Goal: Task Accomplishment & Management: Manage account settings

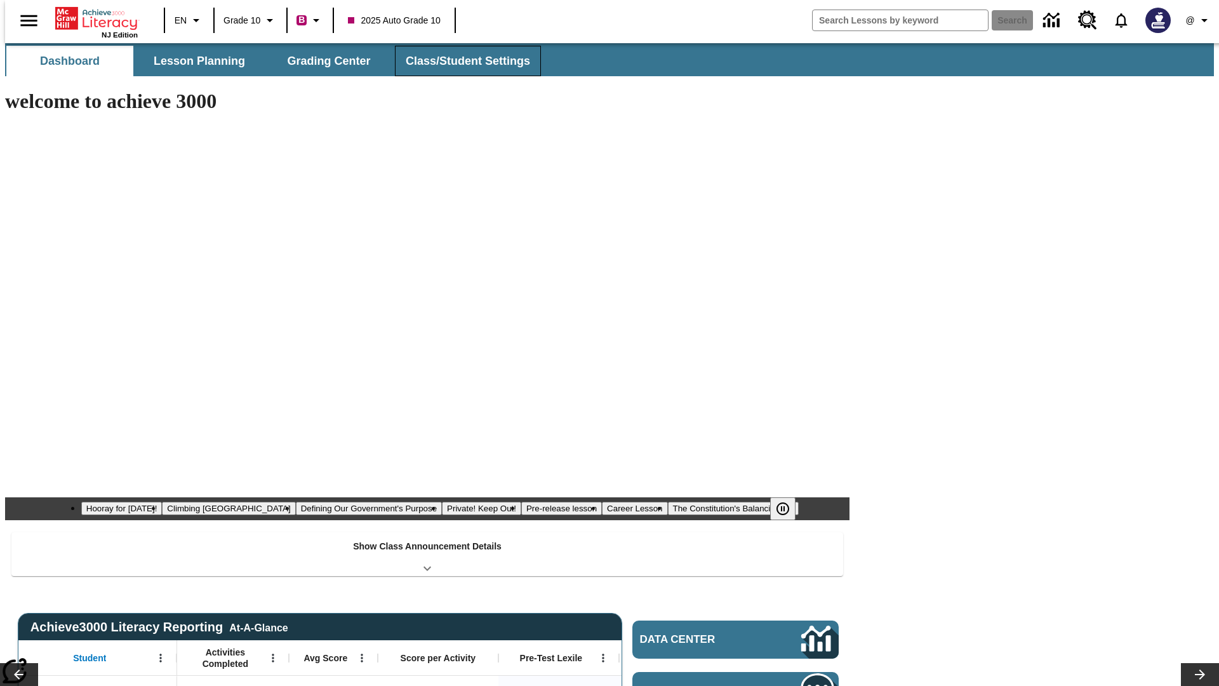
click at [461, 61] on span "Class/Student Settings" at bounding box center [468, 61] width 124 height 15
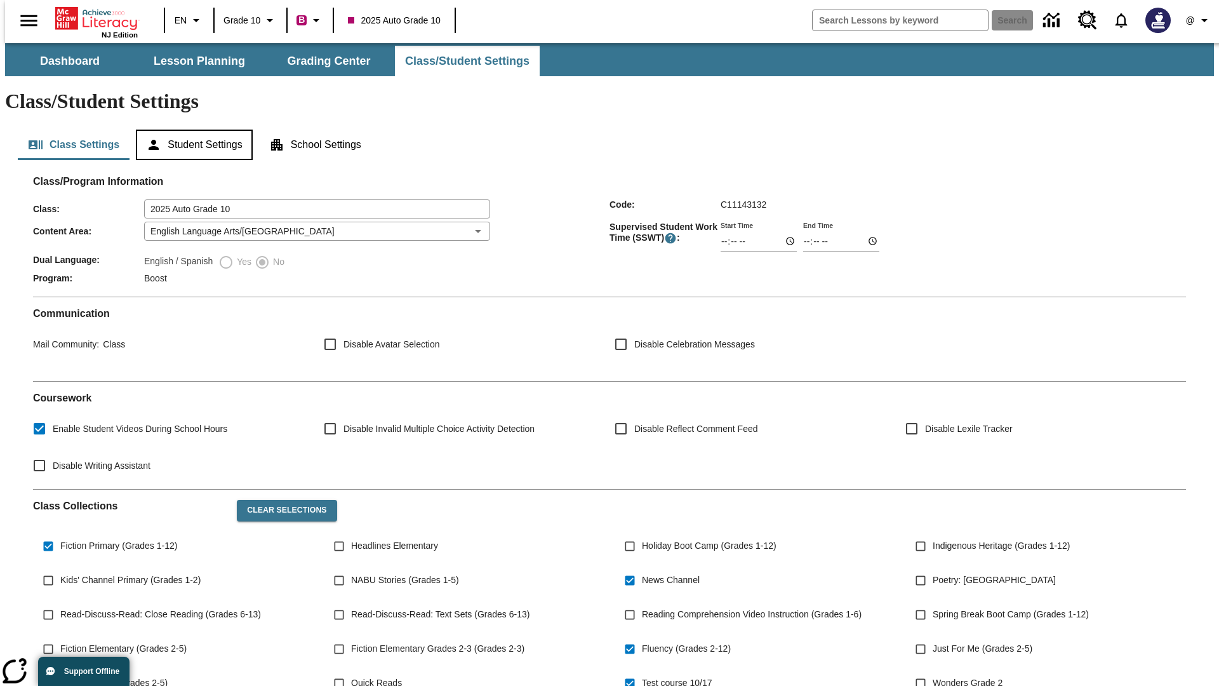
click at [191, 130] on button "Student Settings" at bounding box center [194, 145] width 116 height 30
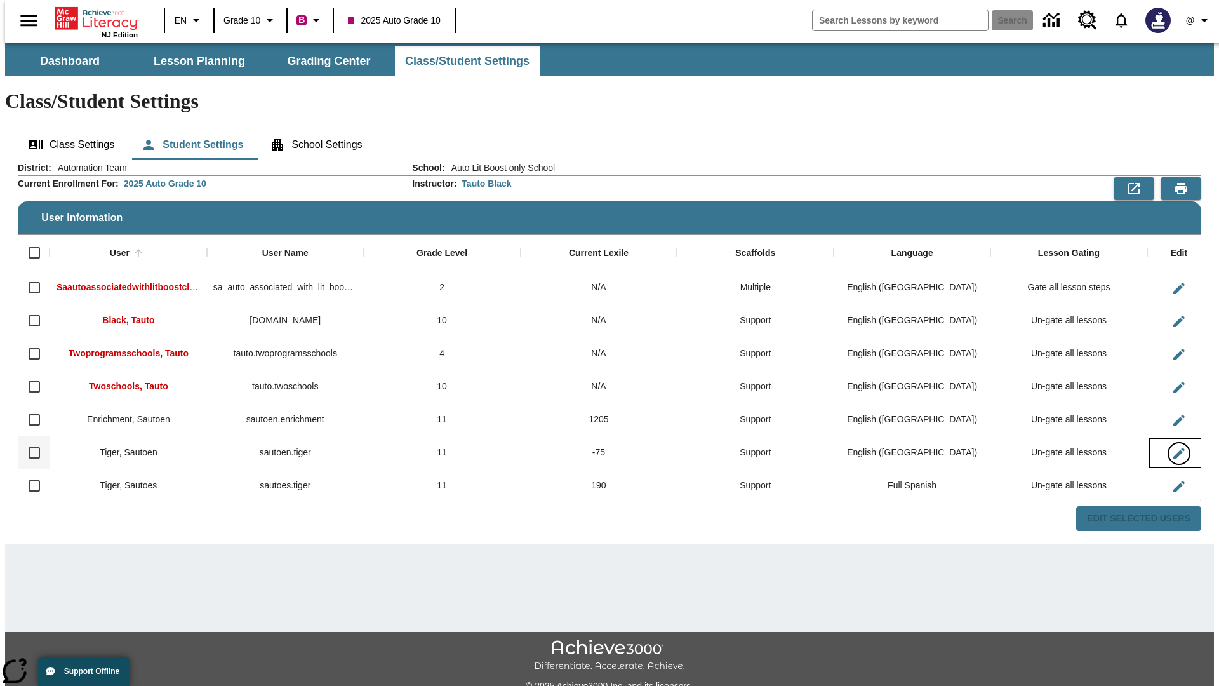
click at [1173, 448] on icon "Edit User" at bounding box center [1178, 453] width 11 height 11
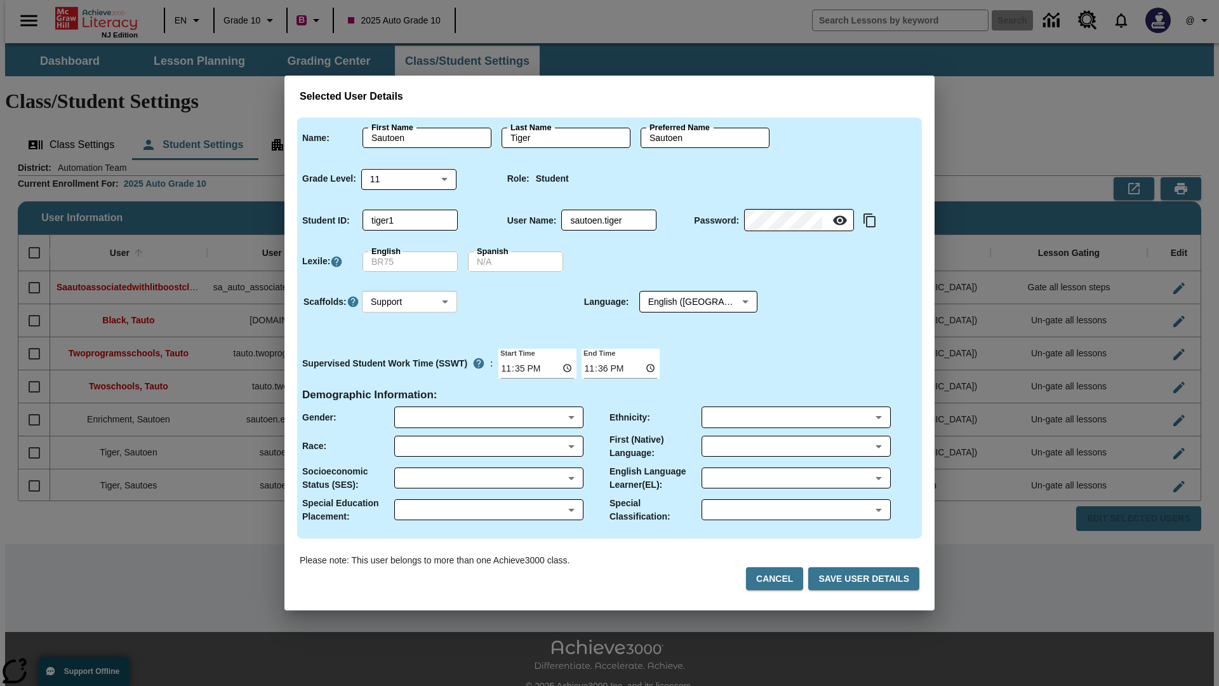
click at [410, 302] on body "Skip to main content NJ Edition EN Grade 10 B 2025 Auto Grade 10 Search 0 @ Das…" at bounding box center [609, 378] width 1209 height 670
click at [410, 349] on li "Support" at bounding box center [409, 348] width 95 height 21
click at [686, 302] on body "Skip to main content NJ Edition EN Grade 10 B 2025 Auto Grade 10 Search 0 @ Das…" at bounding box center [609, 378] width 1209 height 670
click at [410, 302] on body "Skip to main content NJ Edition EN Grade 10 B 2025 Auto Grade 10 Search 0 @ Das…" at bounding box center [609, 378] width 1209 height 670
click at [410, 370] on li "Enrichment" at bounding box center [409, 369] width 95 height 21
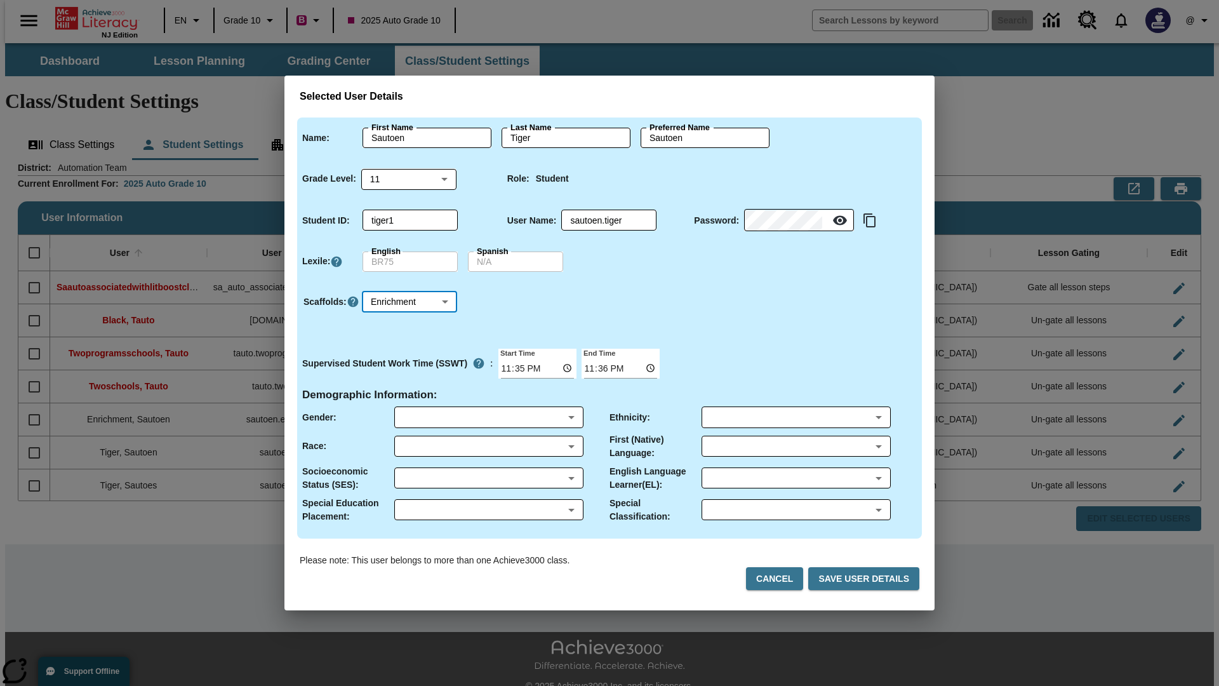
click at [410, 302] on body "Skip to main content NJ Edition EN Grade 10 B 2025 Auto Grade 10 Search 0 @ Das…" at bounding box center [609, 378] width 1209 height 670
click at [410, 328] on li "Standard" at bounding box center [409, 327] width 95 height 21
click at [410, 302] on body "Skip to main content NJ Edition EN Grade 10 B 2025 Auto Grade 10 Search 0 @ Das…" at bounding box center [609, 378] width 1209 height 670
click at [410, 390] on li "Multiple" at bounding box center [409, 390] width 95 height 21
type input "M"
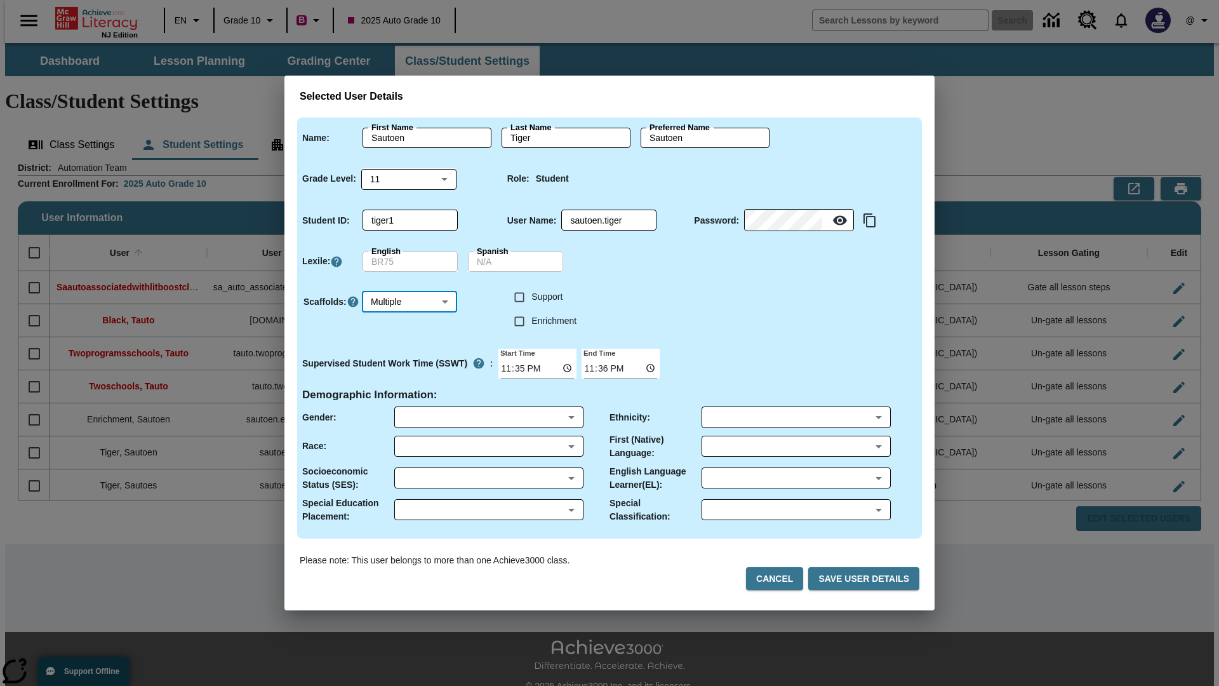
click at [519, 321] on input "Enrichment" at bounding box center [519, 321] width 24 height 24
checkbox input "true"
click at [519, 297] on input "Support" at bounding box center [519, 297] width 24 height 24
checkbox input "true"
click at [686, 302] on body "Skip to main content NJ Edition EN Grade 10 B 2025 Auto Grade 10 Search 0 @ Das…" at bounding box center [609, 378] width 1209 height 670
